Goal: Find specific page/section: Find specific page/section

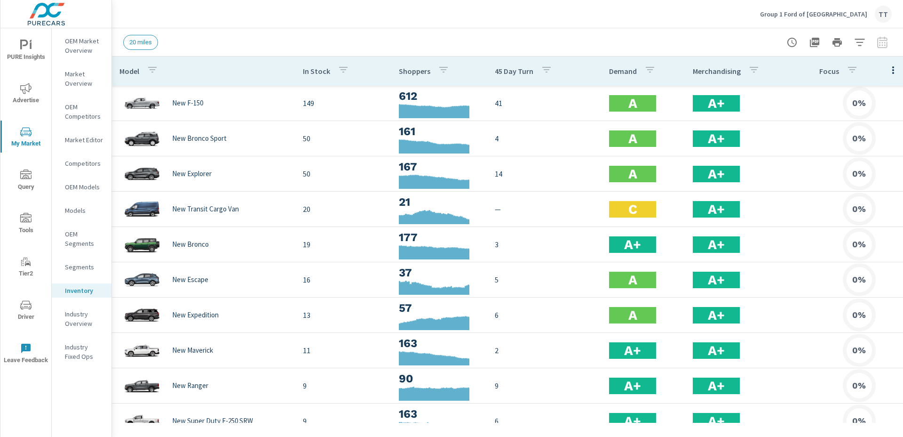
click at [892, 8] on button "Group 1 Ford of Rivertown TT" at bounding box center [826, 14] width 139 height 28
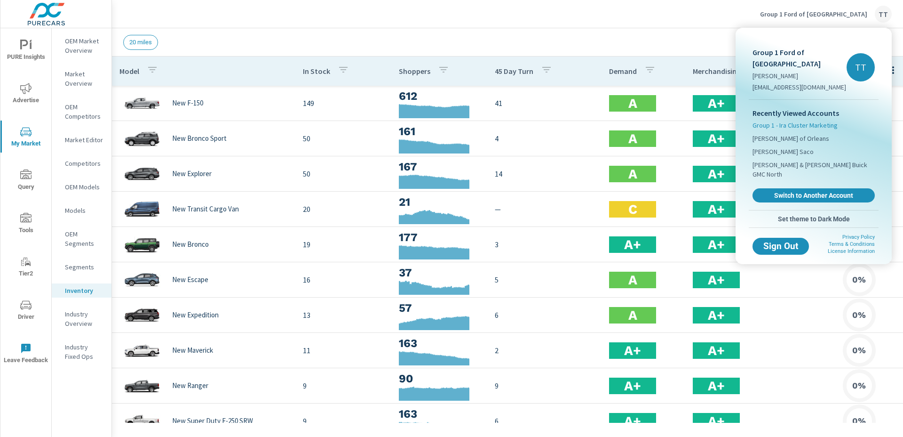
click at [777, 120] on span "Group 1 - Ira Cluster Marketing" at bounding box center [795, 124] width 85 height 9
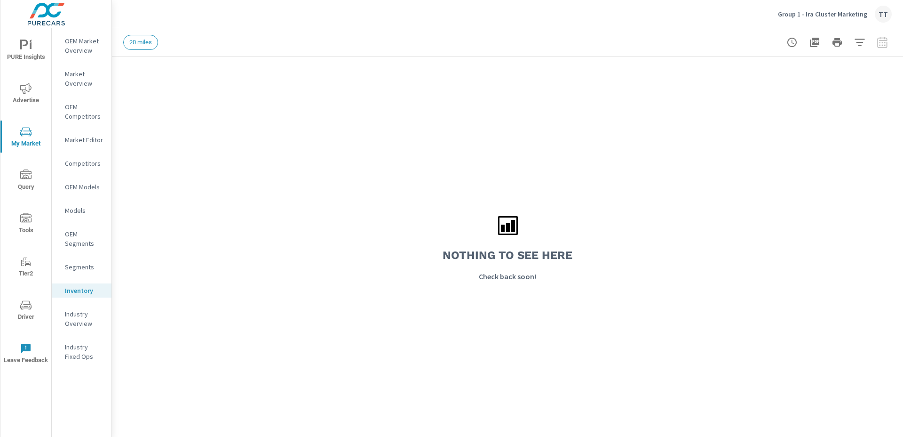
click at [32, 101] on span "Advertise" at bounding box center [25, 94] width 45 height 23
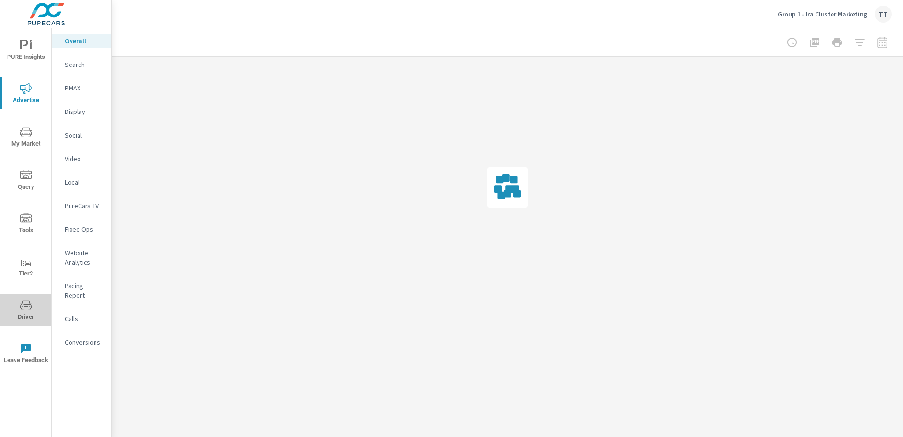
click at [28, 306] on icon "nav menu" at bounding box center [25, 304] width 11 height 11
